Goal: Find specific page/section: Find specific page/section

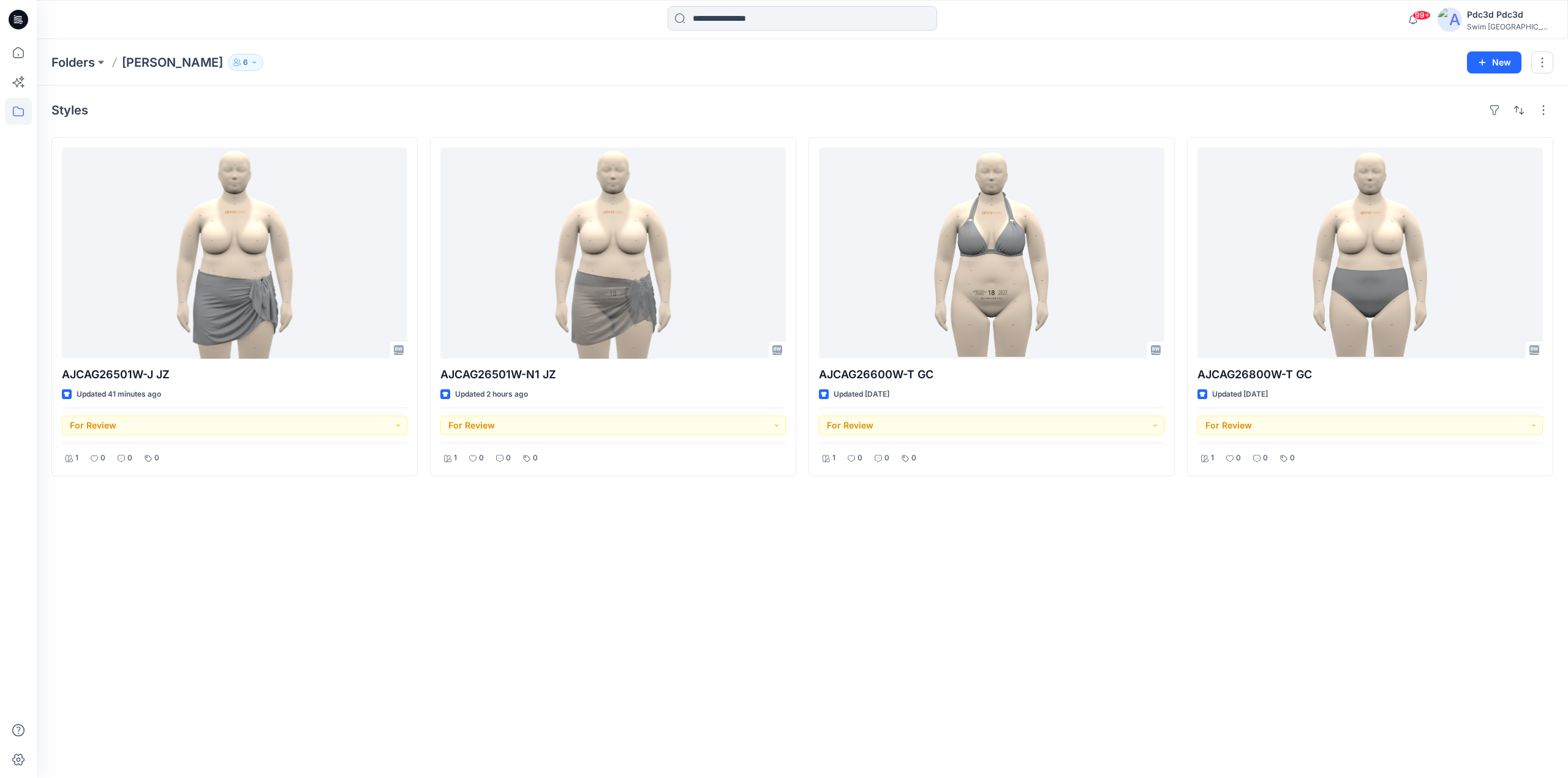
click at [591, 606] on div "Styles AJCAG26501W-J JZ Updated 41 minutes ago For Review 1 0 0 0 AJCAG26501W-N…" at bounding box center [802, 432] width 1531 height 693
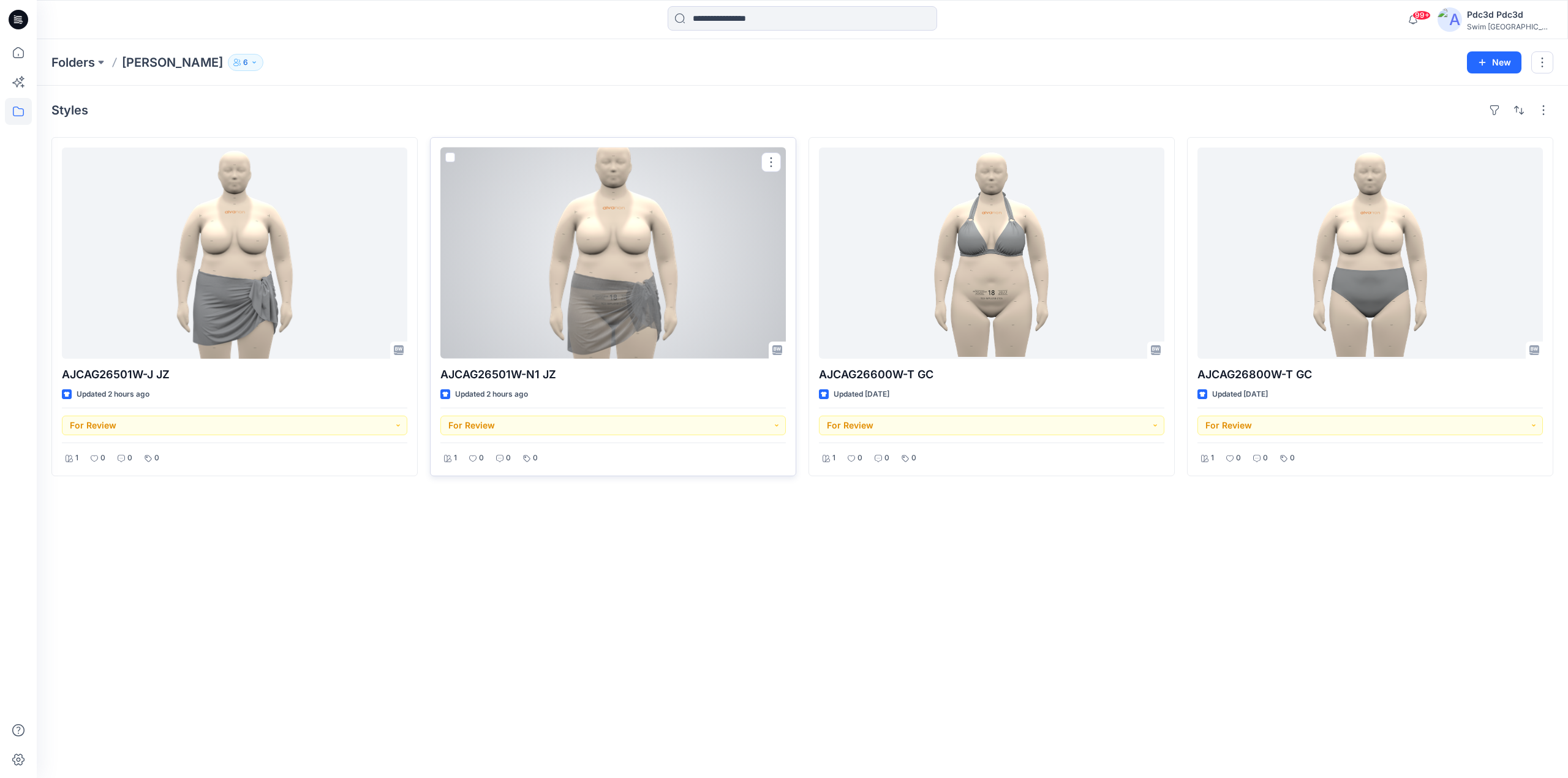
click at [597, 315] on div at bounding box center [613, 253] width 345 height 211
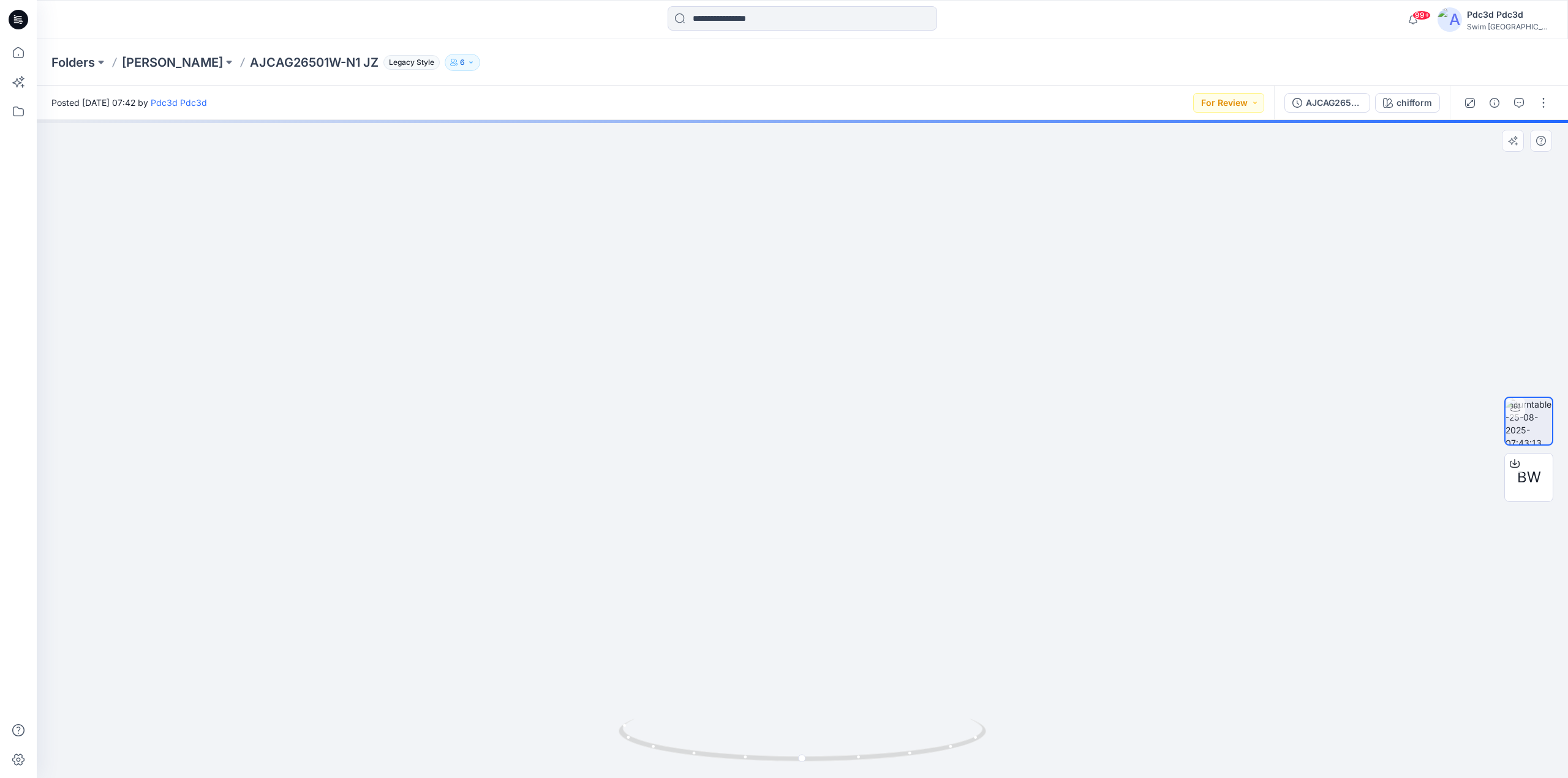
drag, startPoint x: 867, startPoint y: 650, endPoint x: 839, endPoint y: 277, distance: 374.0
click at [839, 277] on img at bounding box center [803, 310] width 716 height 937
drag, startPoint x: 918, startPoint y: 763, endPoint x: 877, endPoint y: 759, distance: 41.2
click at [877, 759] on icon at bounding box center [803, 742] width 371 height 46
drag, startPoint x: 900, startPoint y: 757, endPoint x: 957, endPoint y: 749, distance: 57.6
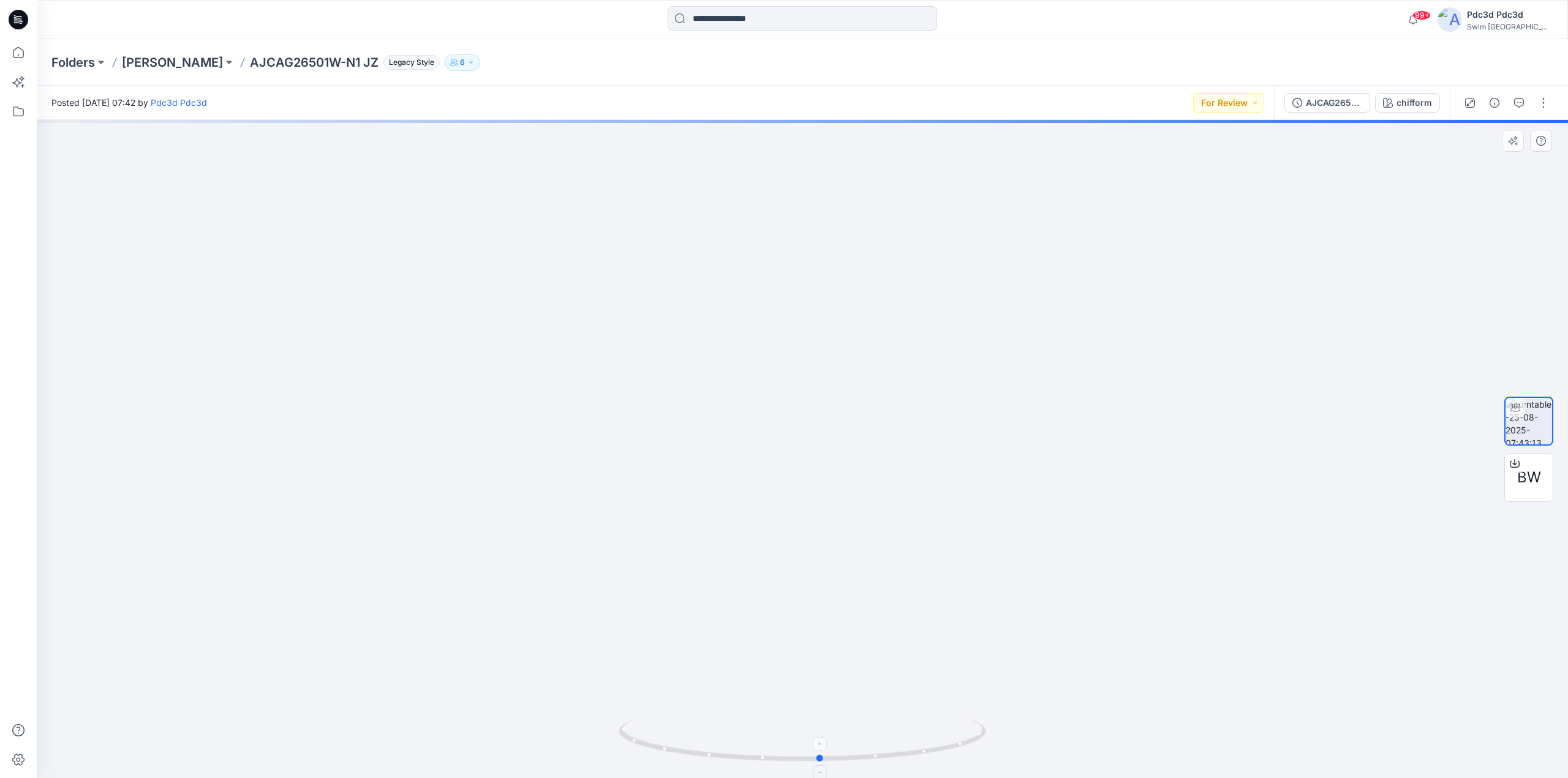
click at [959, 749] on icon at bounding box center [803, 742] width 371 height 46
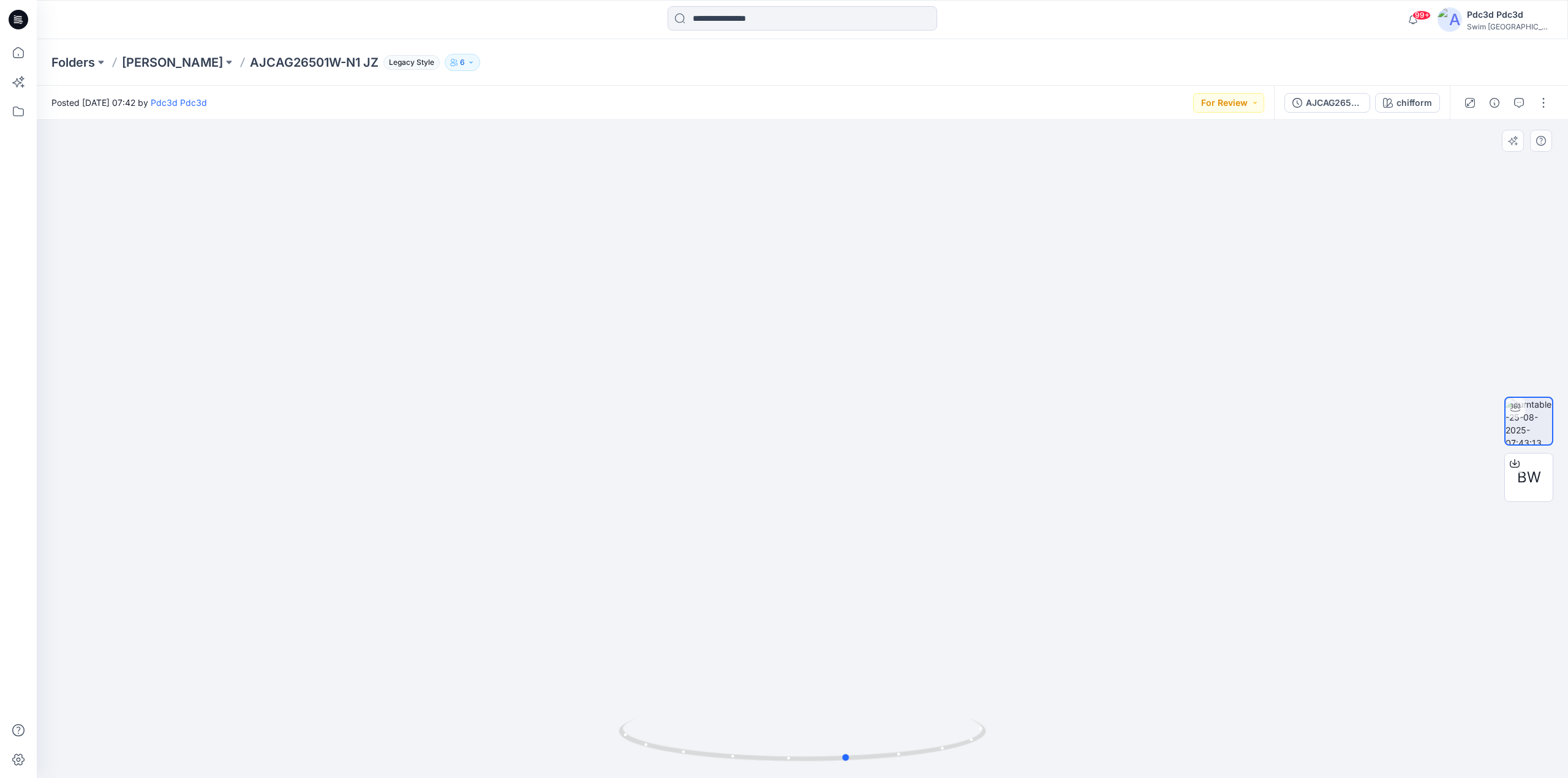
drag, startPoint x: 873, startPoint y: 755, endPoint x: 571, endPoint y: 634, distance: 325.3
click at [571, 634] on div at bounding box center [802, 449] width 1531 height 658
click at [13, 58] on icon at bounding box center [18, 53] width 27 height 27
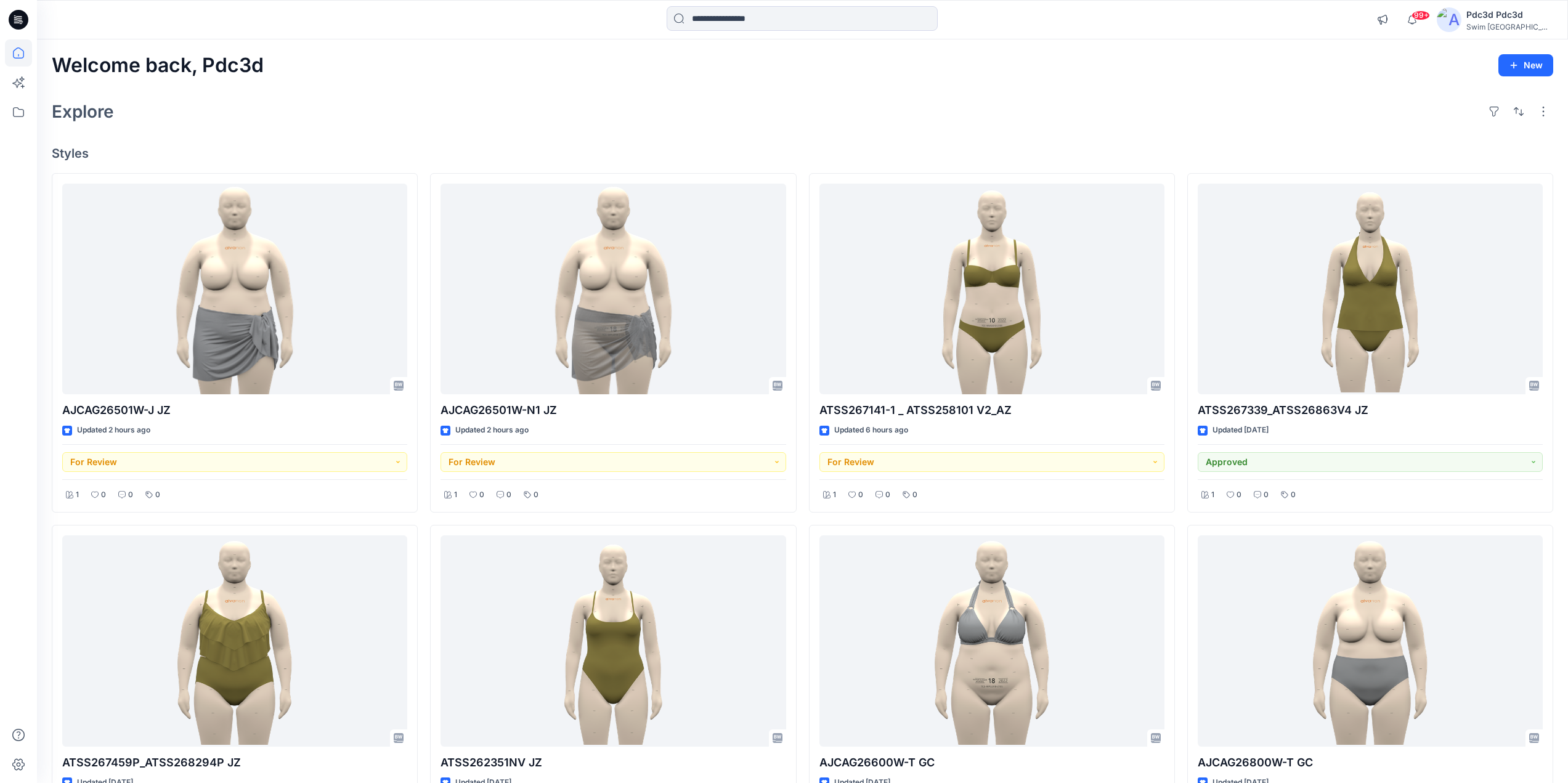
click at [841, 125] on div "Explore" at bounding box center [802, 111] width 1501 height 29
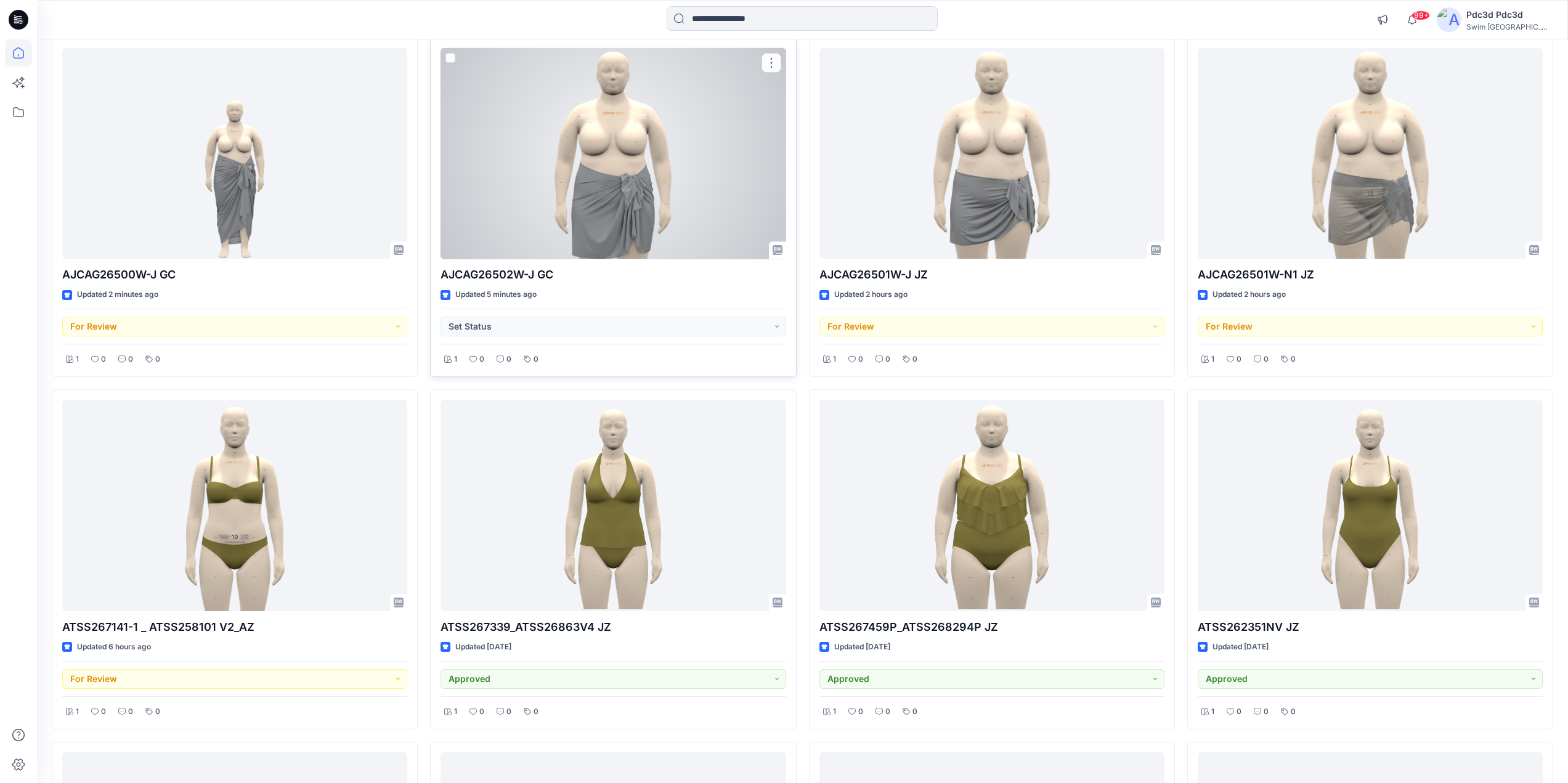
scroll to position [123, 0]
